Goal: Find specific page/section: Find specific page/section

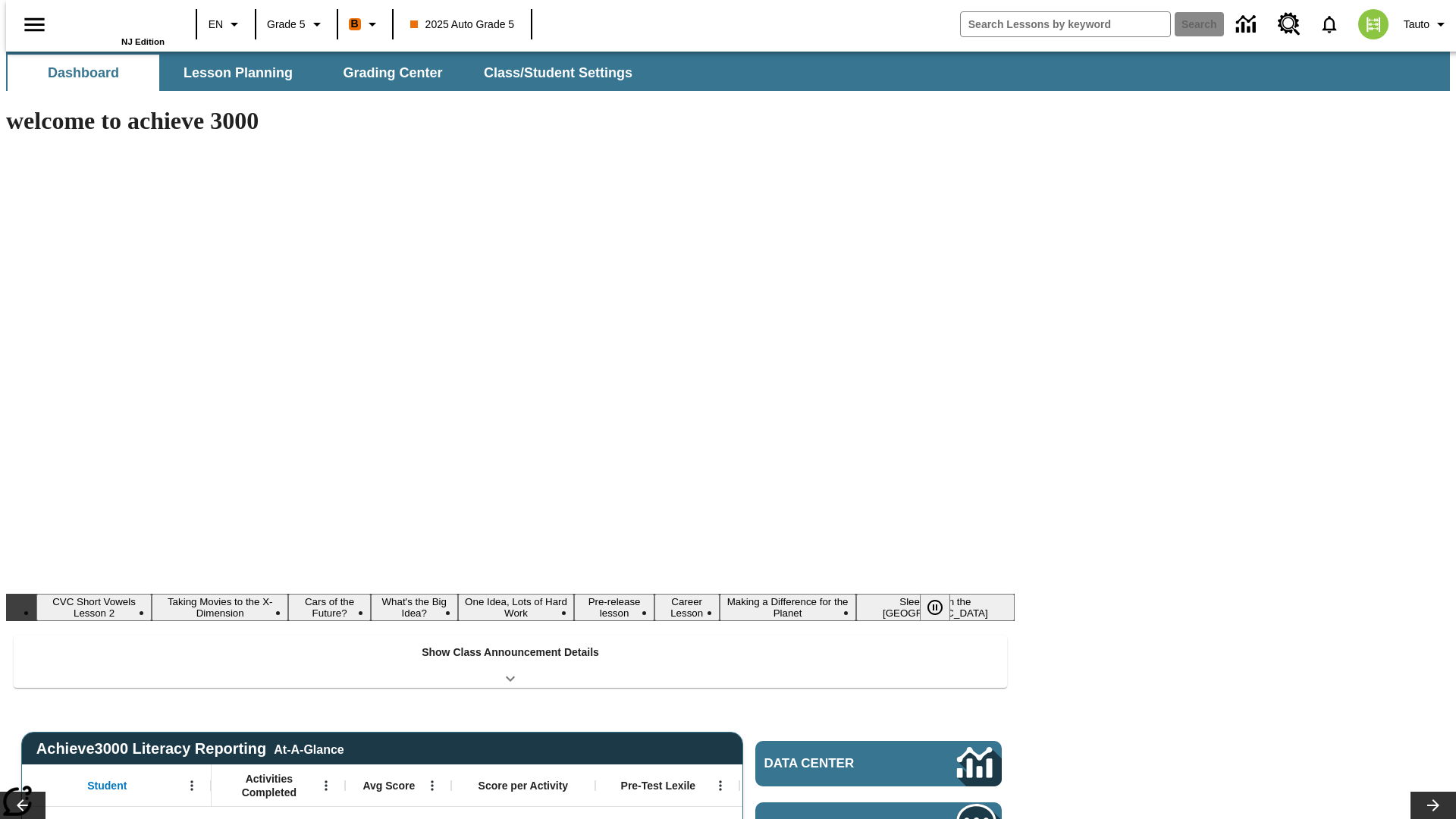
type input "-1"
click at [232, 73] on button "Lesson Planning" at bounding box center [238, 72] width 151 height 37
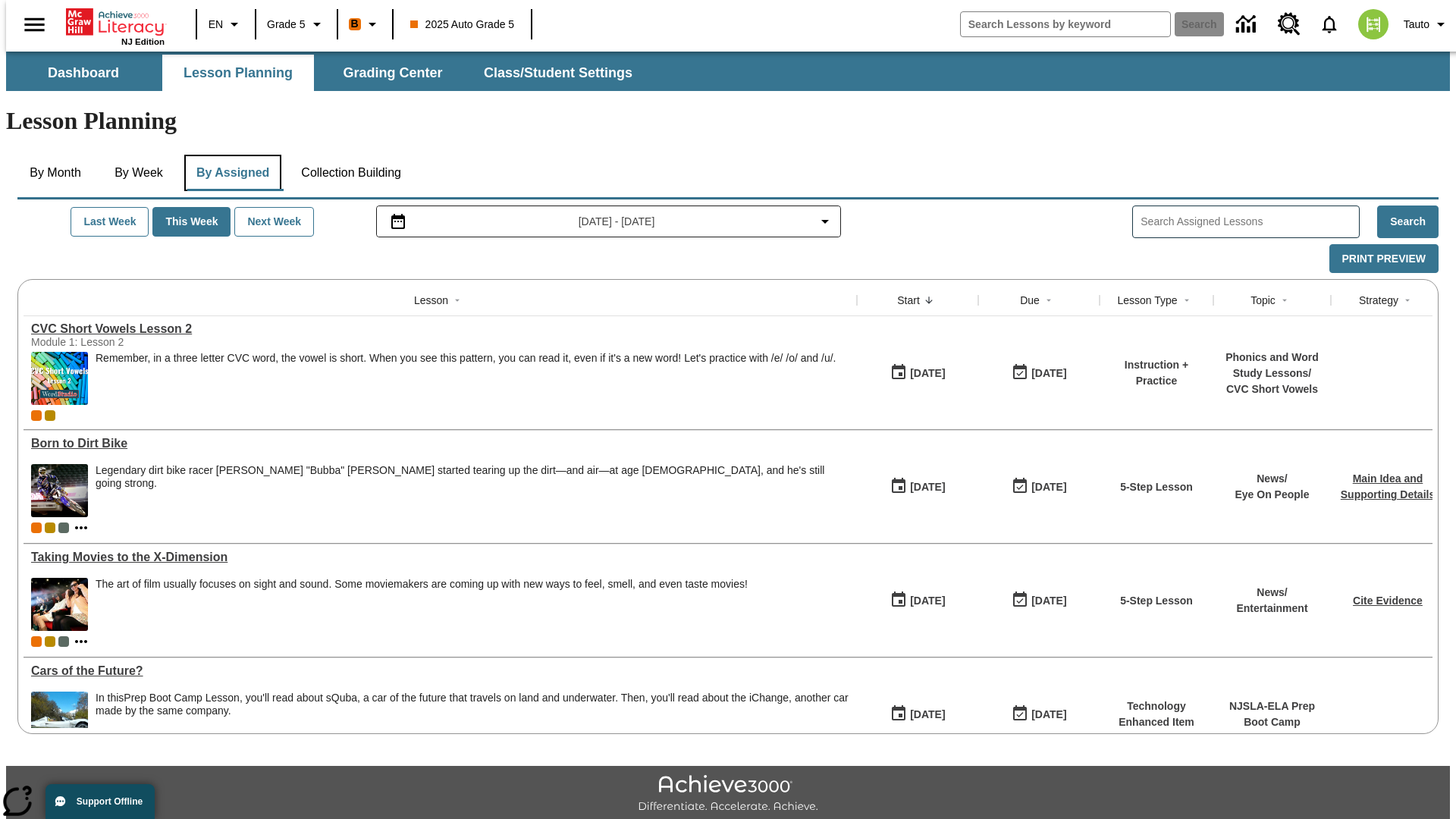
click at [229, 155] on button "By Assigned" at bounding box center [233, 173] width 97 height 37
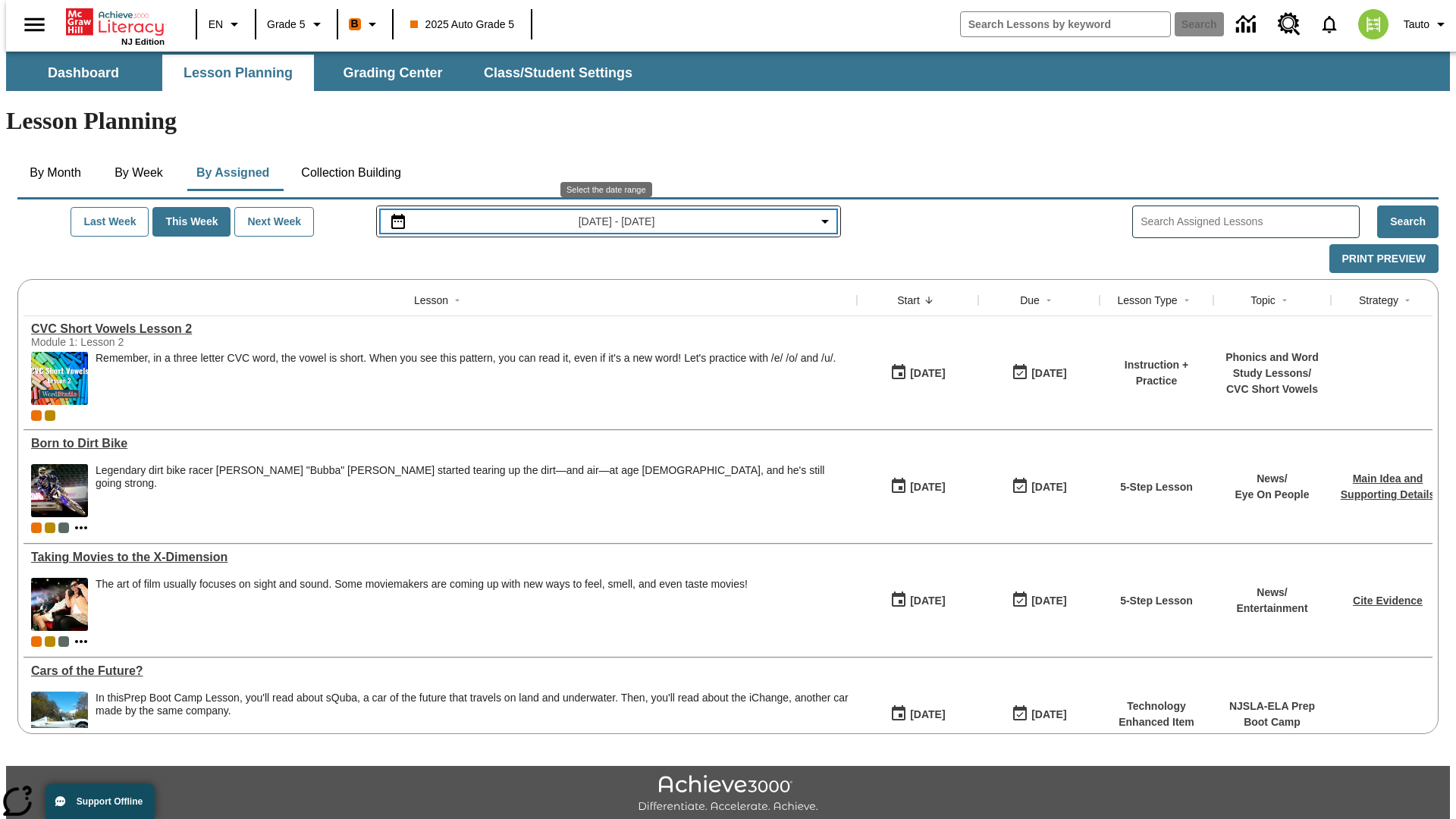
click at [607, 214] on span "[DATE] - [DATE]" at bounding box center [617, 222] width 76 height 16
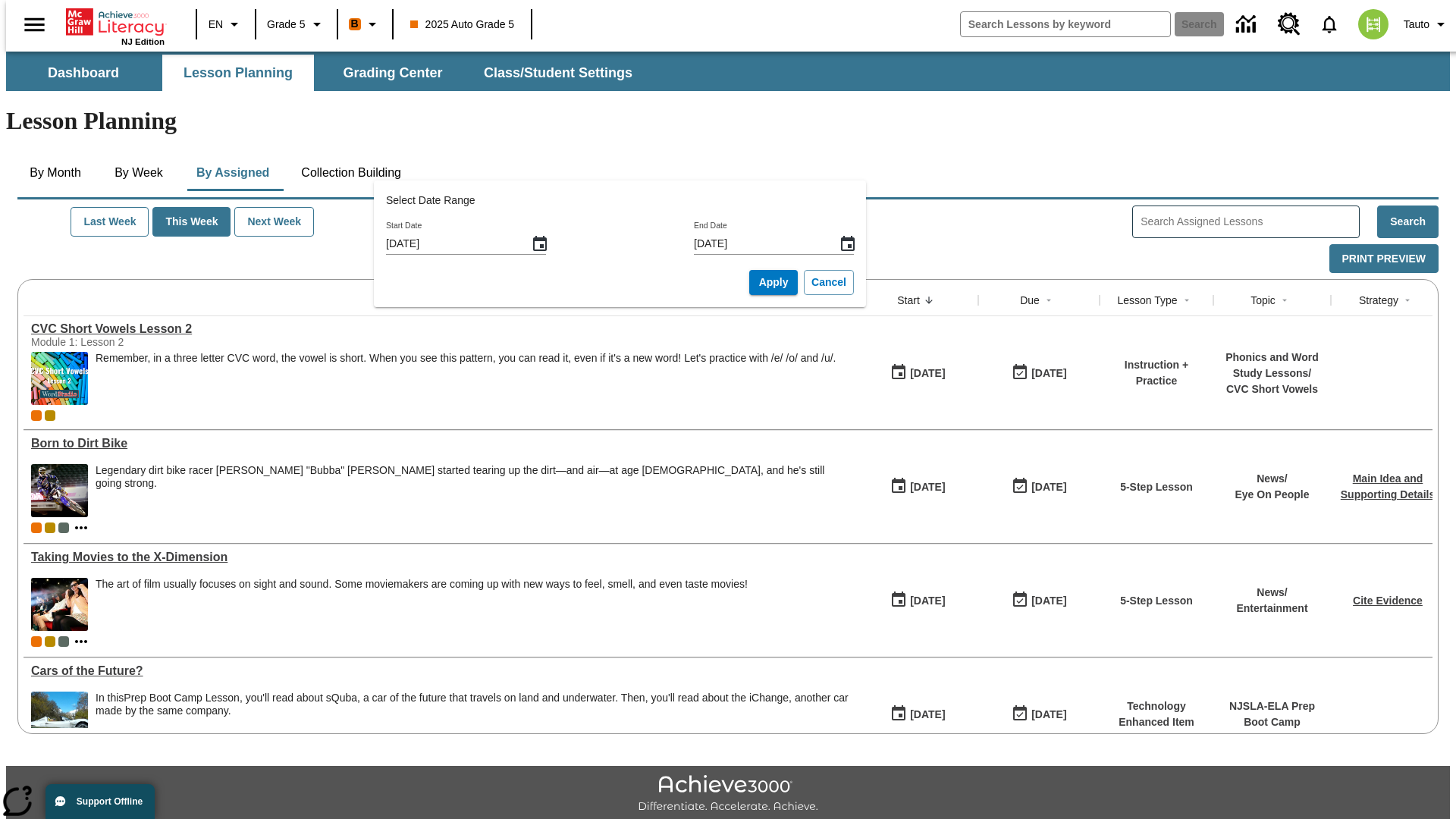
click at [545, 243] on icon "Start Date, Choose date, August 17, 2025, Selected" at bounding box center [540, 243] width 14 height 15
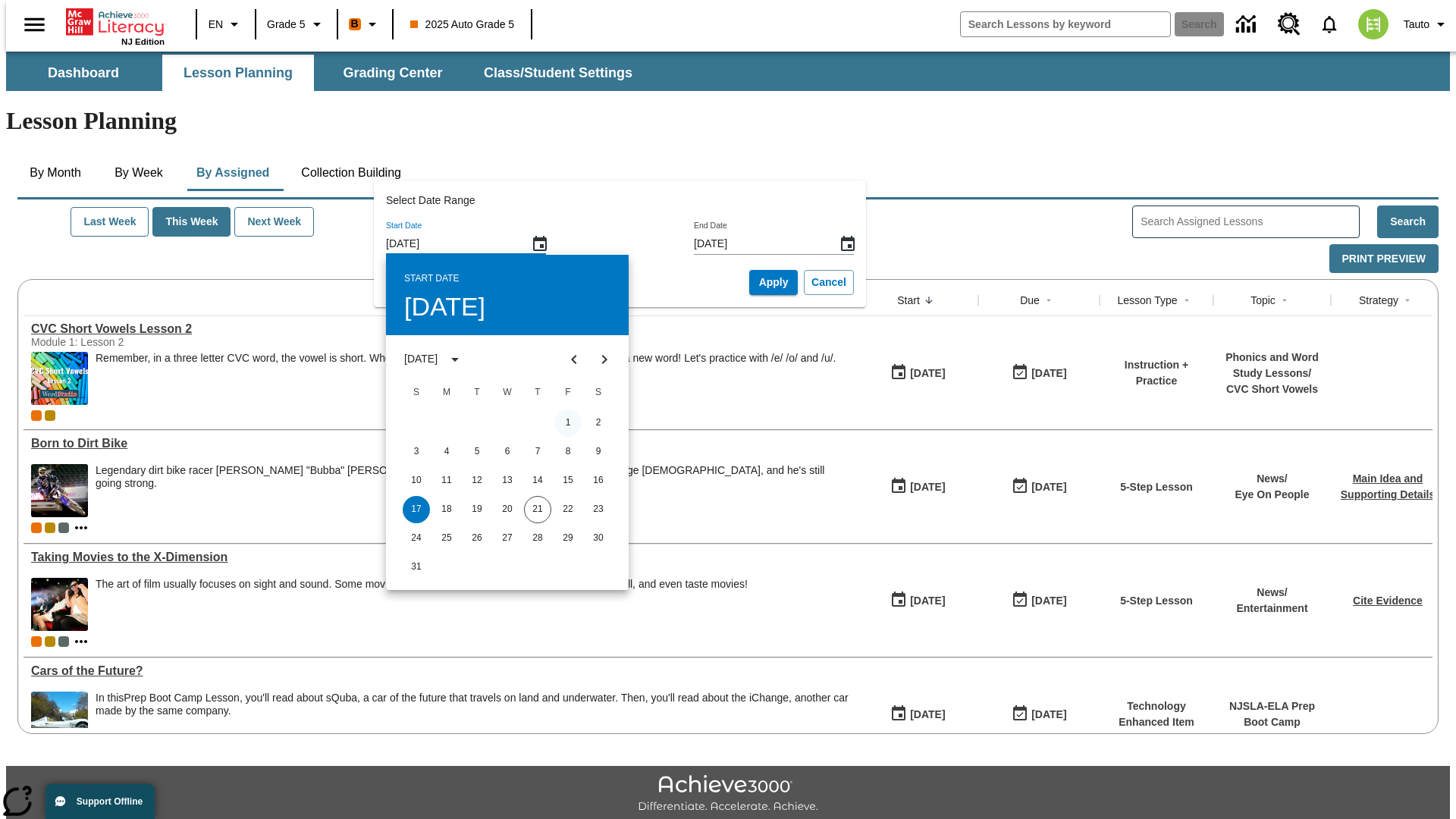
click at [568, 423] on button "1" at bounding box center [568, 424] width 27 height 27
